Goal: Information Seeking & Learning: Learn about a topic

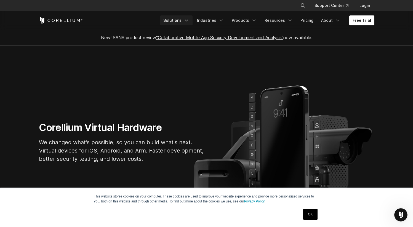
click at [189, 21] on icon "Navigation Menu" at bounding box center [187, 21] width 6 height 6
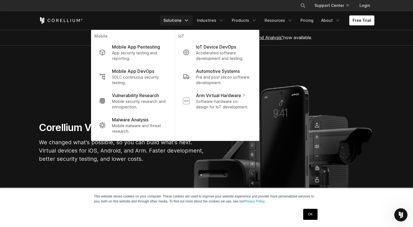
click at [310, 217] on link "OK" at bounding box center [311, 214] width 14 height 11
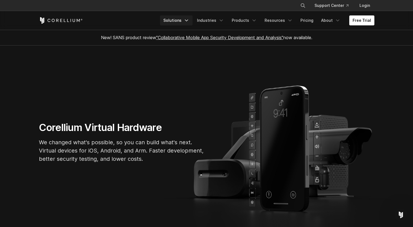
click at [186, 19] on link "Solutions" at bounding box center [176, 20] width 33 height 10
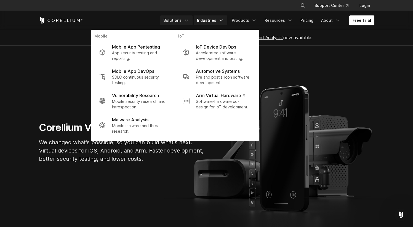
click at [221, 21] on link "Industries" at bounding box center [211, 20] width 34 height 10
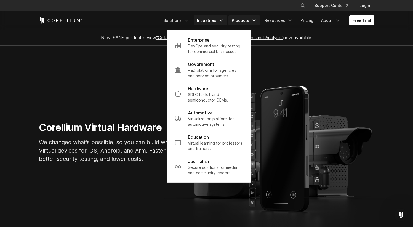
click at [257, 19] on icon "Navigation Menu" at bounding box center [255, 21] width 6 height 6
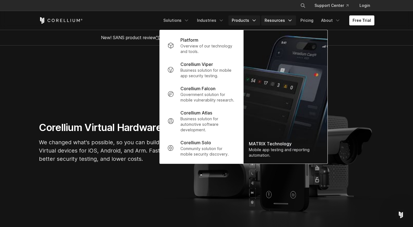
click at [280, 20] on link "Resources" at bounding box center [279, 20] width 35 height 10
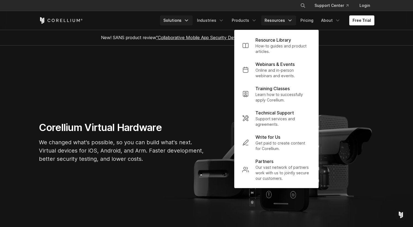
click at [181, 20] on link "Solutions" at bounding box center [176, 20] width 33 height 10
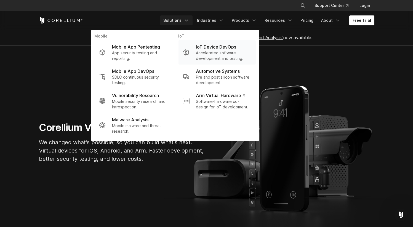
click at [246, 53] on p "Accelerated software development and testing." at bounding box center [223, 55] width 55 height 11
